Goal: Navigation & Orientation: Find specific page/section

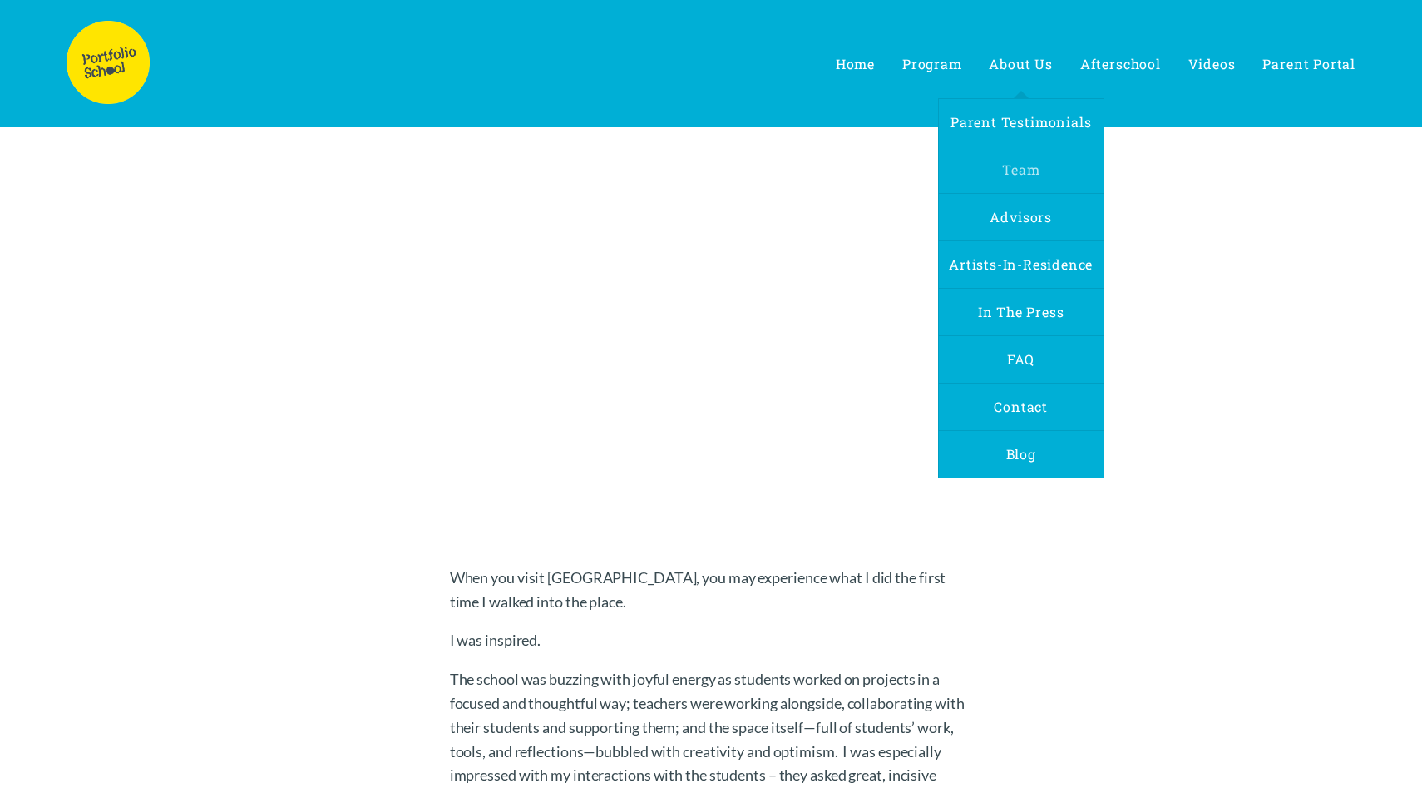
click at [1017, 171] on span "Team" at bounding box center [1020, 169] width 37 height 17
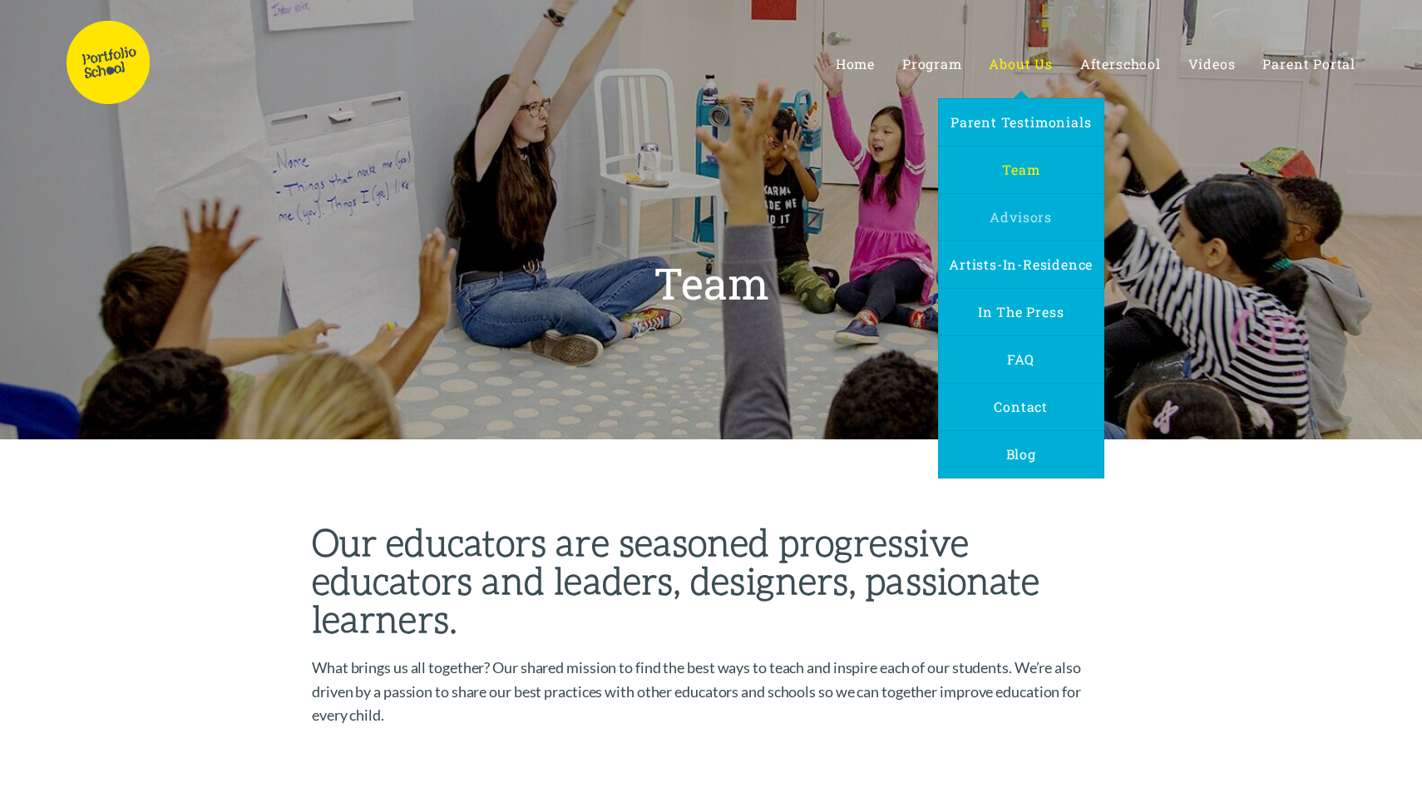
click at [1023, 211] on span "Advisors" at bounding box center [1021, 216] width 62 height 17
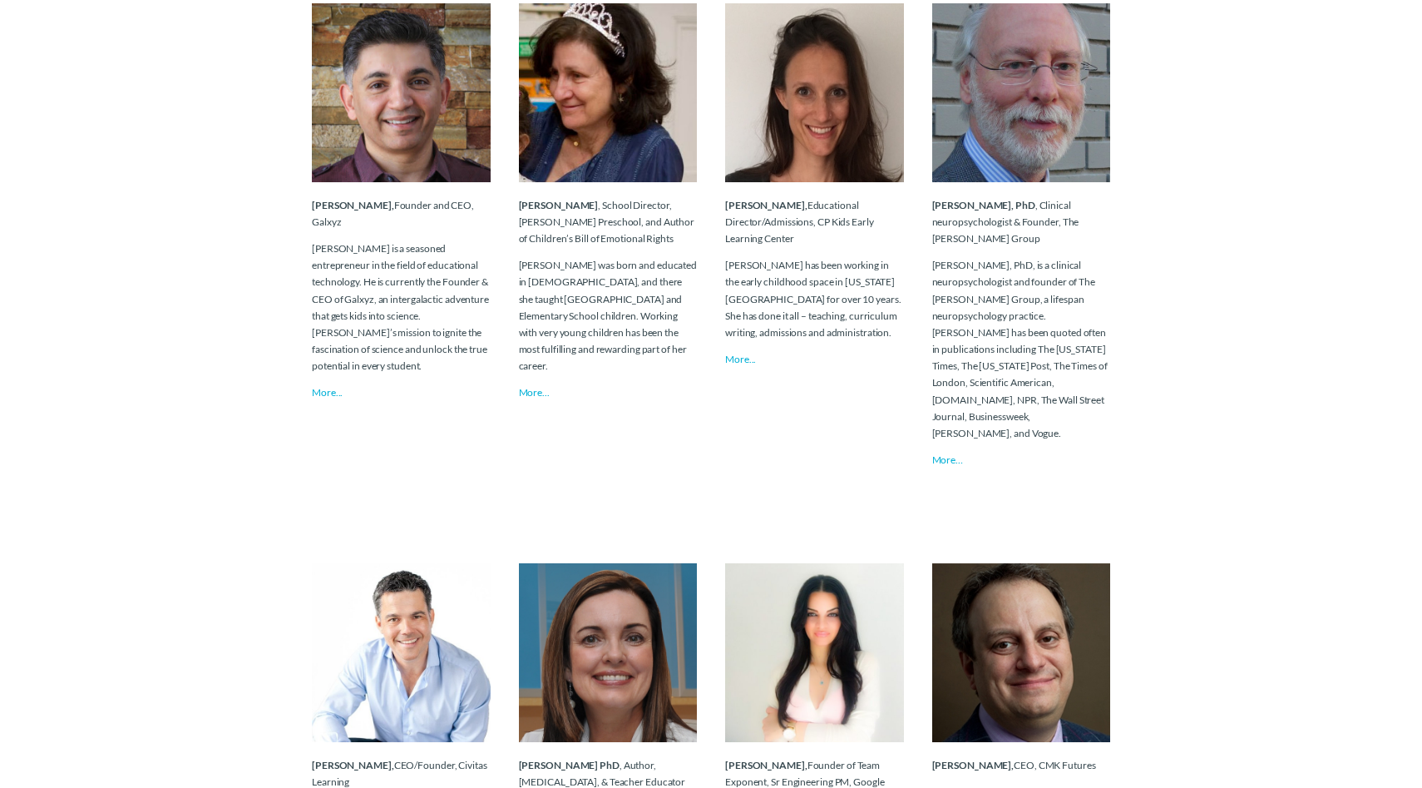
scroll to position [2315, 0]
